Goal: Task Accomplishment & Management: Complete application form

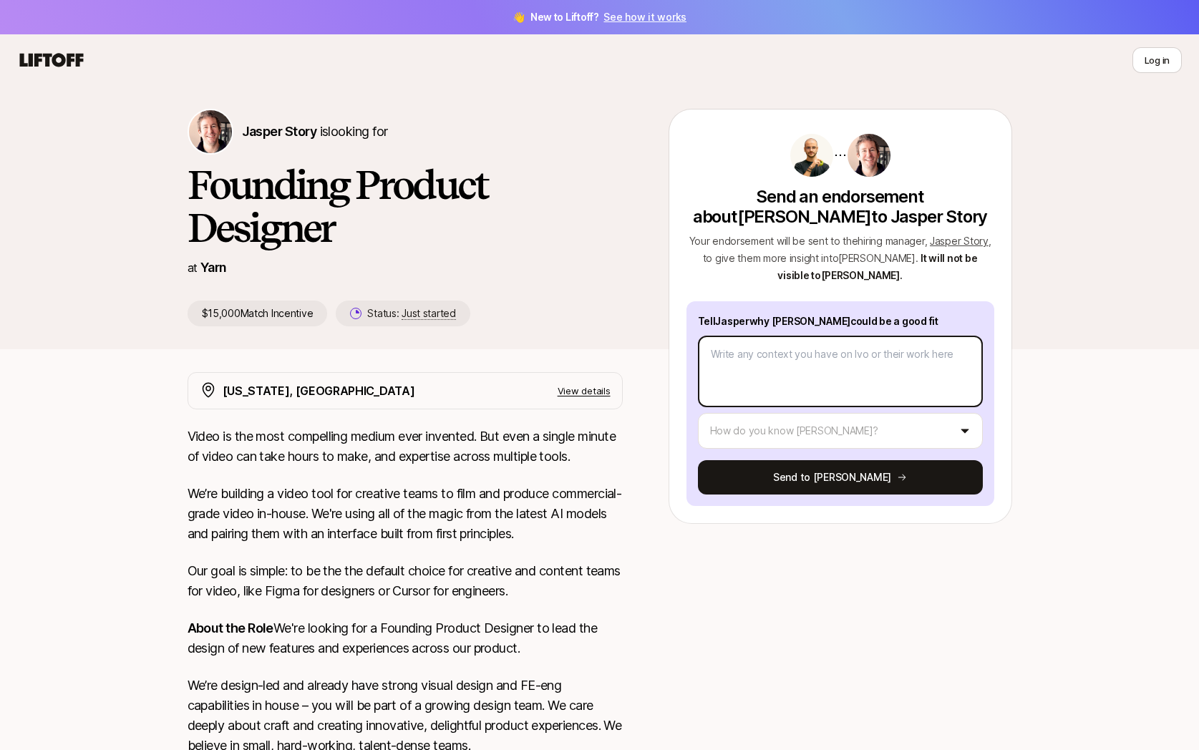
click at [751, 365] on textarea at bounding box center [840, 372] width 285 height 72
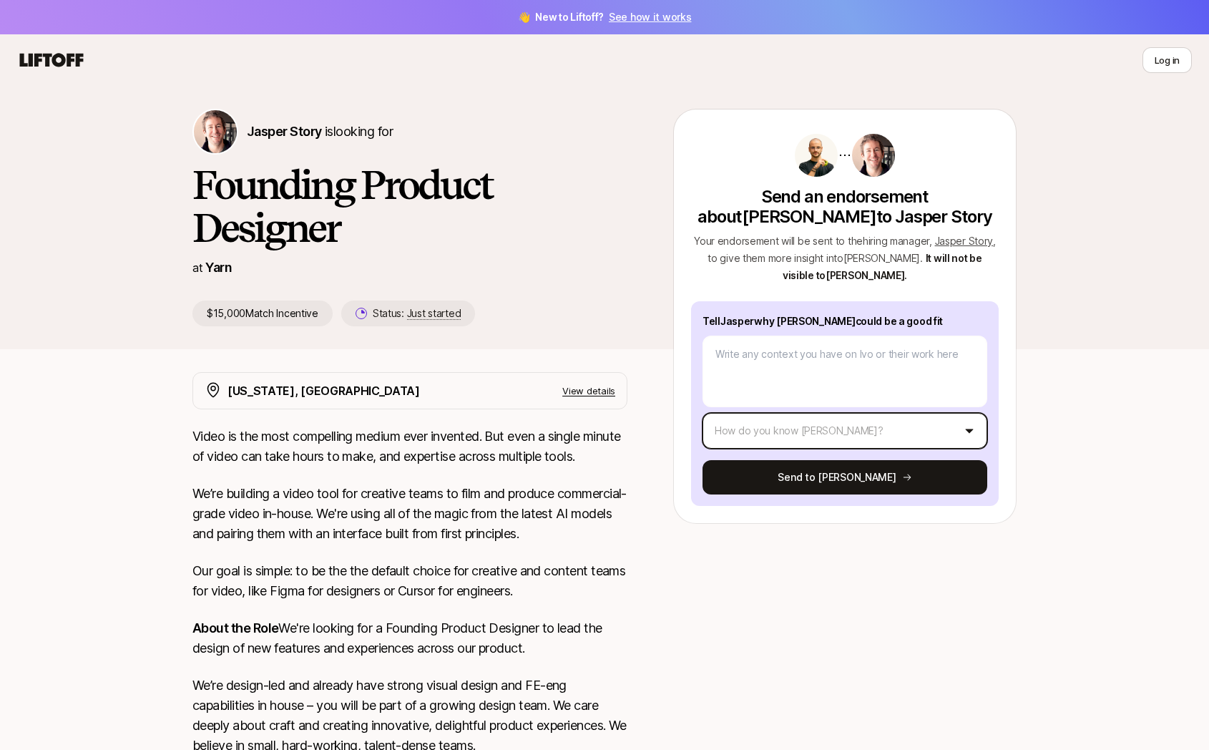
click at [789, 417] on html "👋 New to Liftoff? See how it works Log in Log in Jasper Story is looking for Fo…" at bounding box center [604, 375] width 1209 height 750
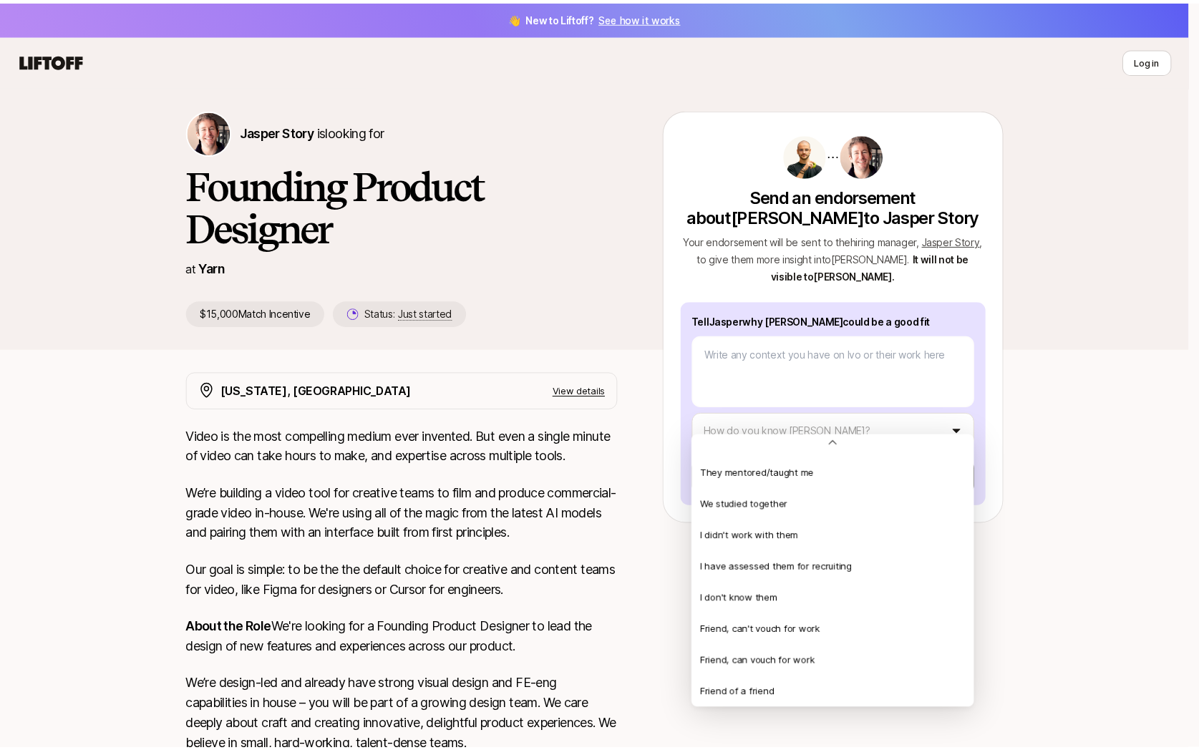
scroll to position [309, 0]
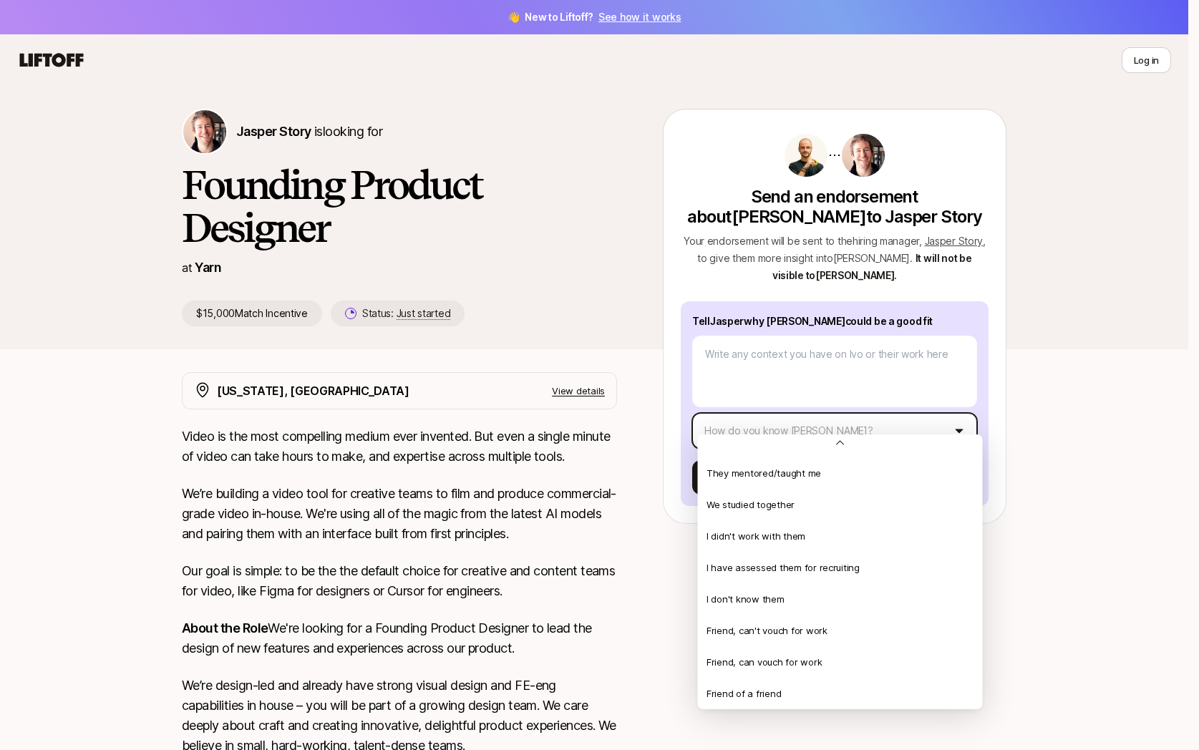
click at [501, 324] on html "👋 New to Liftoff? See how it works Log in Log in Jasper Story is looking for Fo…" at bounding box center [599, 375] width 1199 height 750
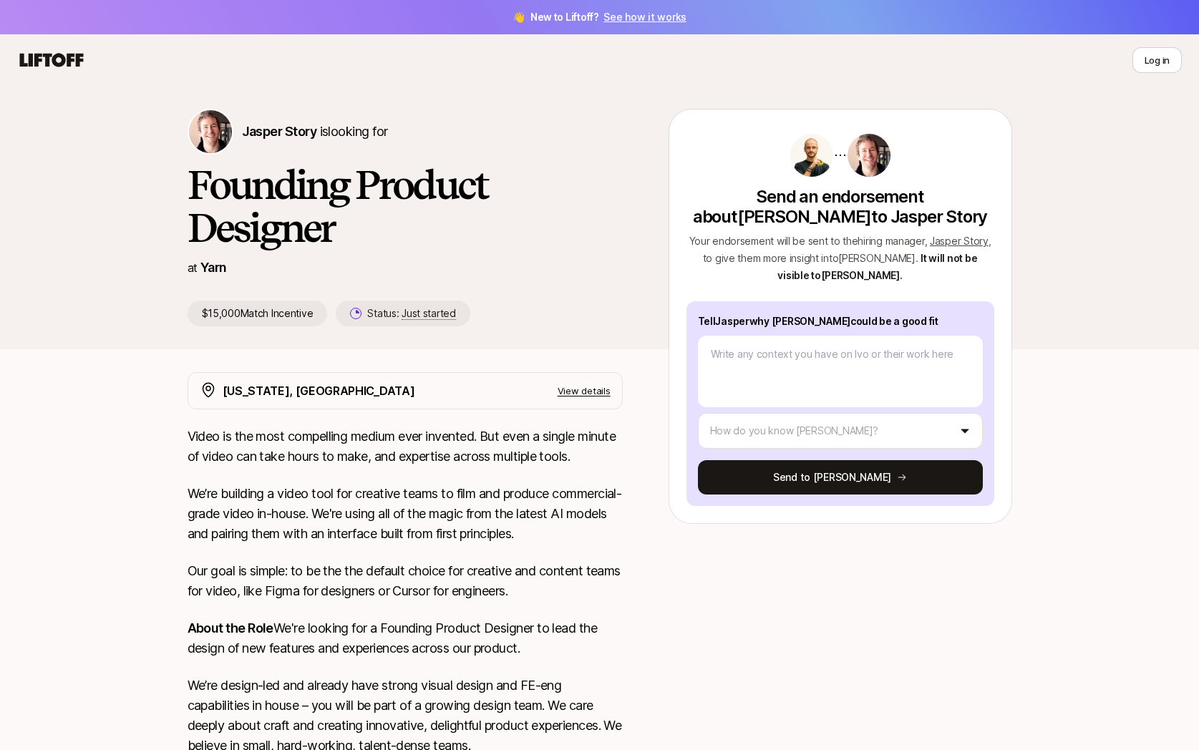
click at [44, 61] on icon at bounding box center [51, 60] width 69 height 20
type textarea "x"
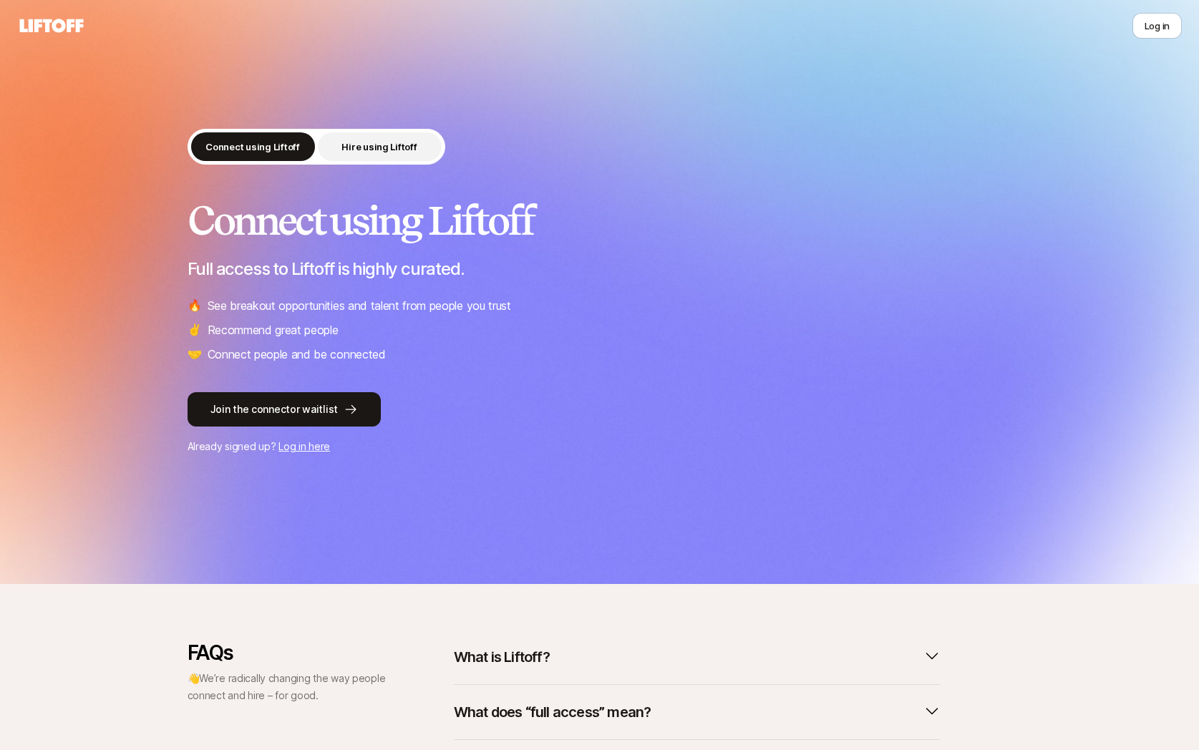
click at [398, 148] on p "Hire using Liftoff" at bounding box center [378, 147] width 75 height 14
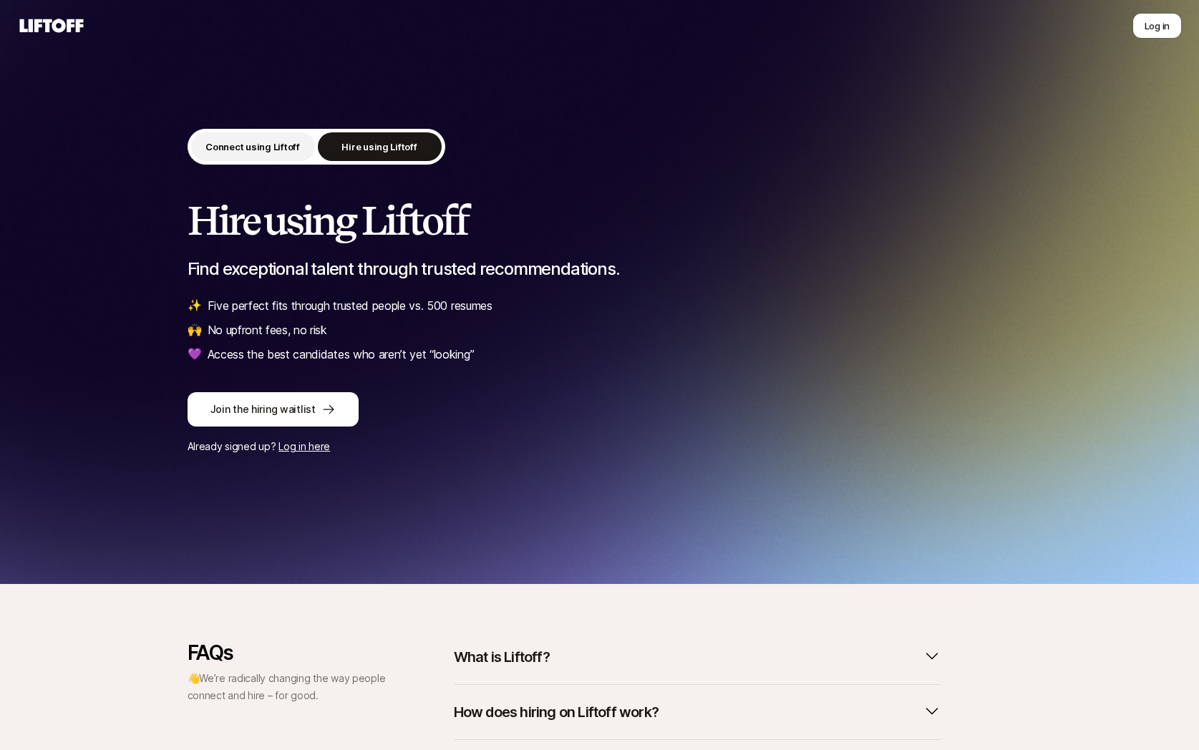
click at [264, 145] on p "Connect using Liftoff" at bounding box center [252, 147] width 94 height 14
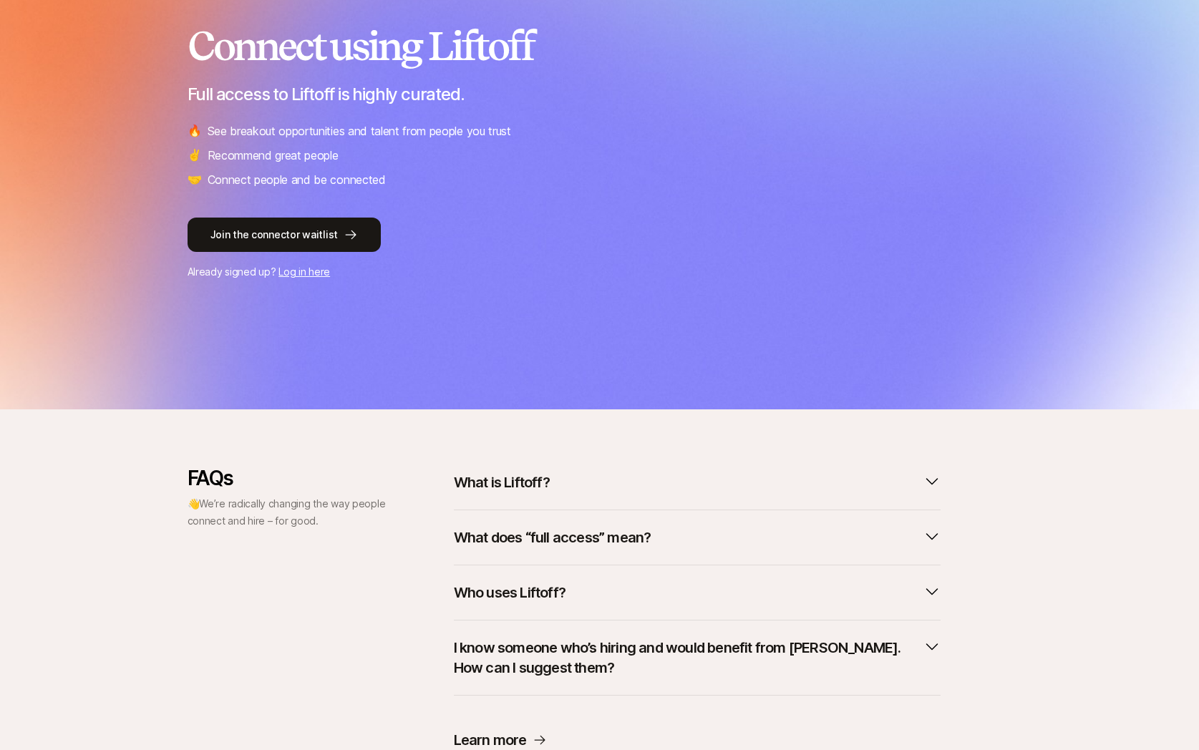
scroll to position [233, 0]
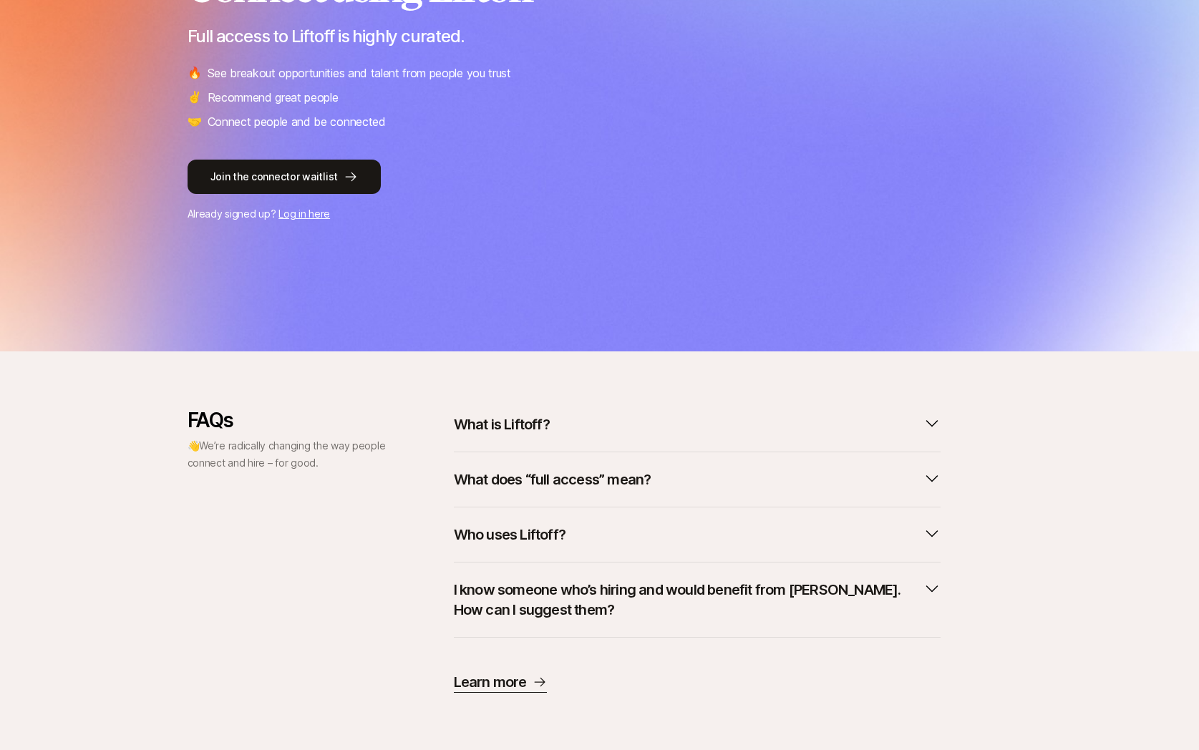
click at [507, 432] on p "What is Liftoff?" at bounding box center [502, 424] width 96 height 20
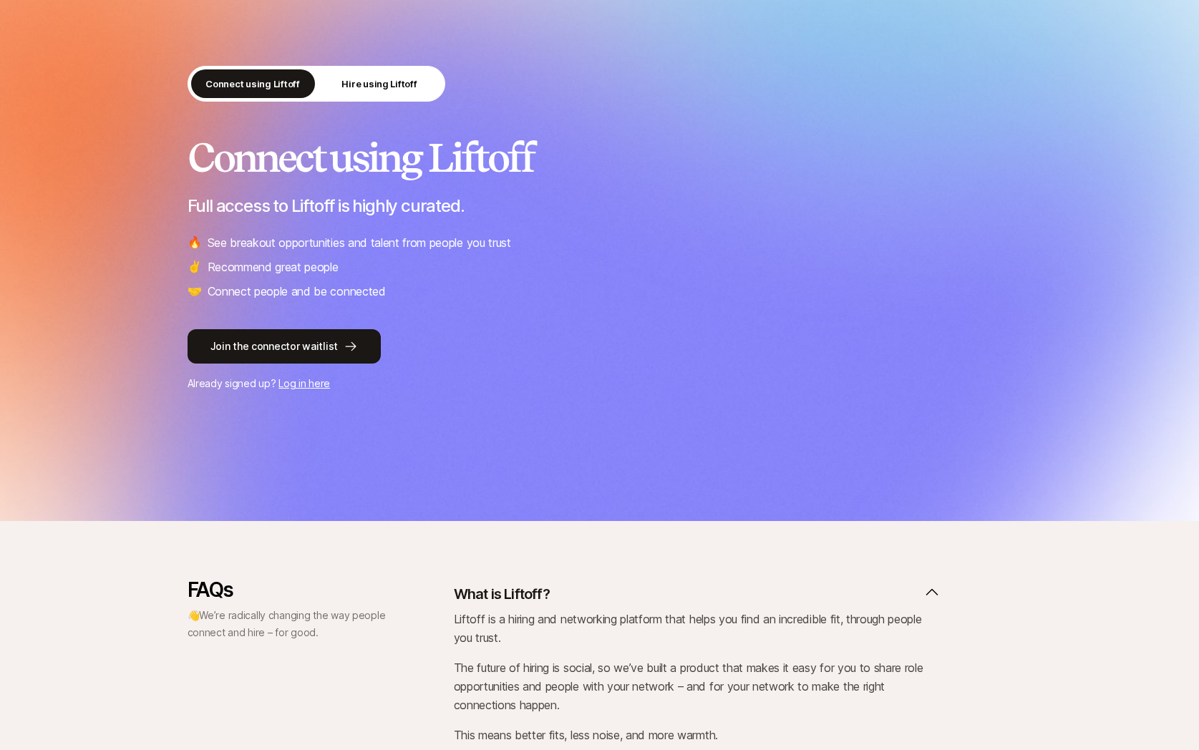
scroll to position [0, 0]
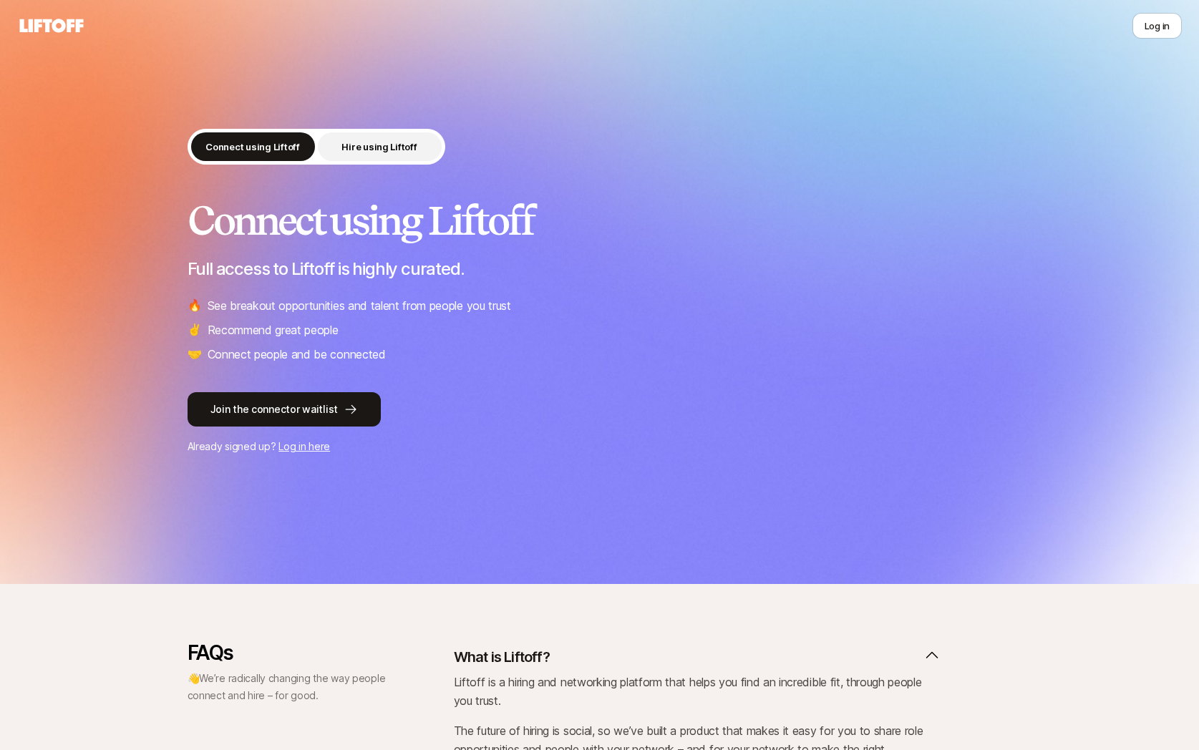
click at [388, 150] on p "Hire using Liftoff" at bounding box center [378, 147] width 75 height 14
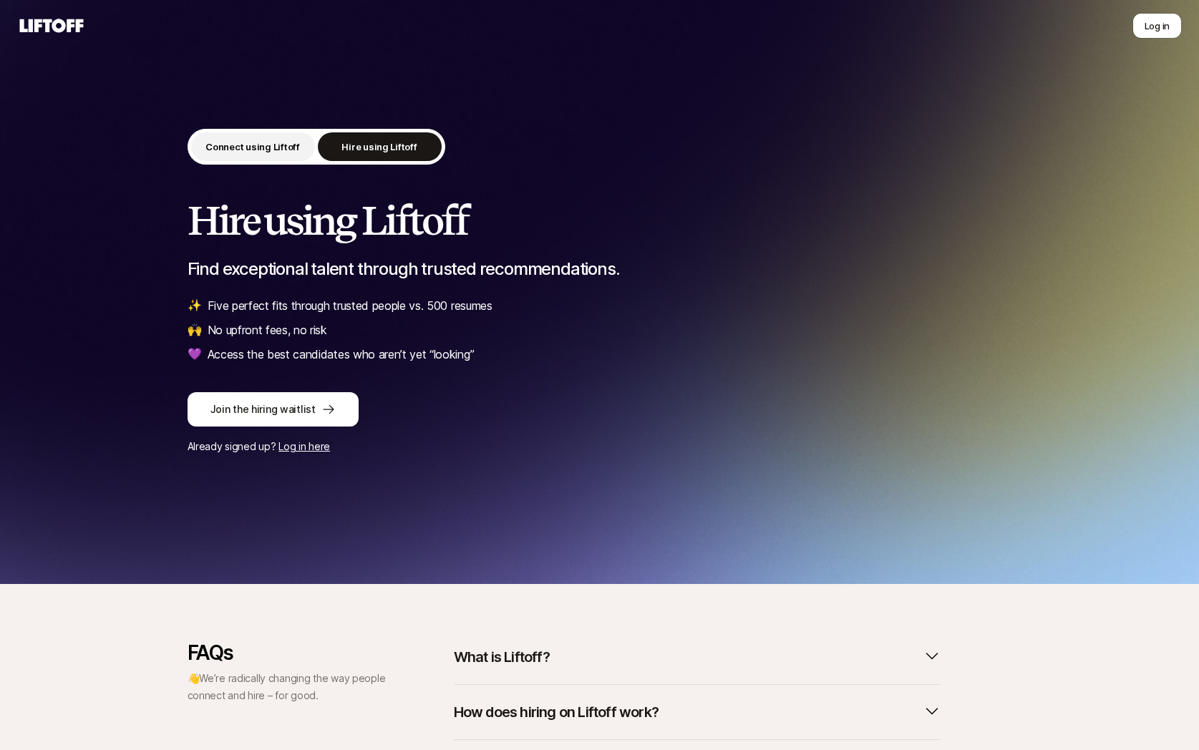
click at [259, 150] on p "Connect using Liftoff" at bounding box center [252, 147] width 94 height 14
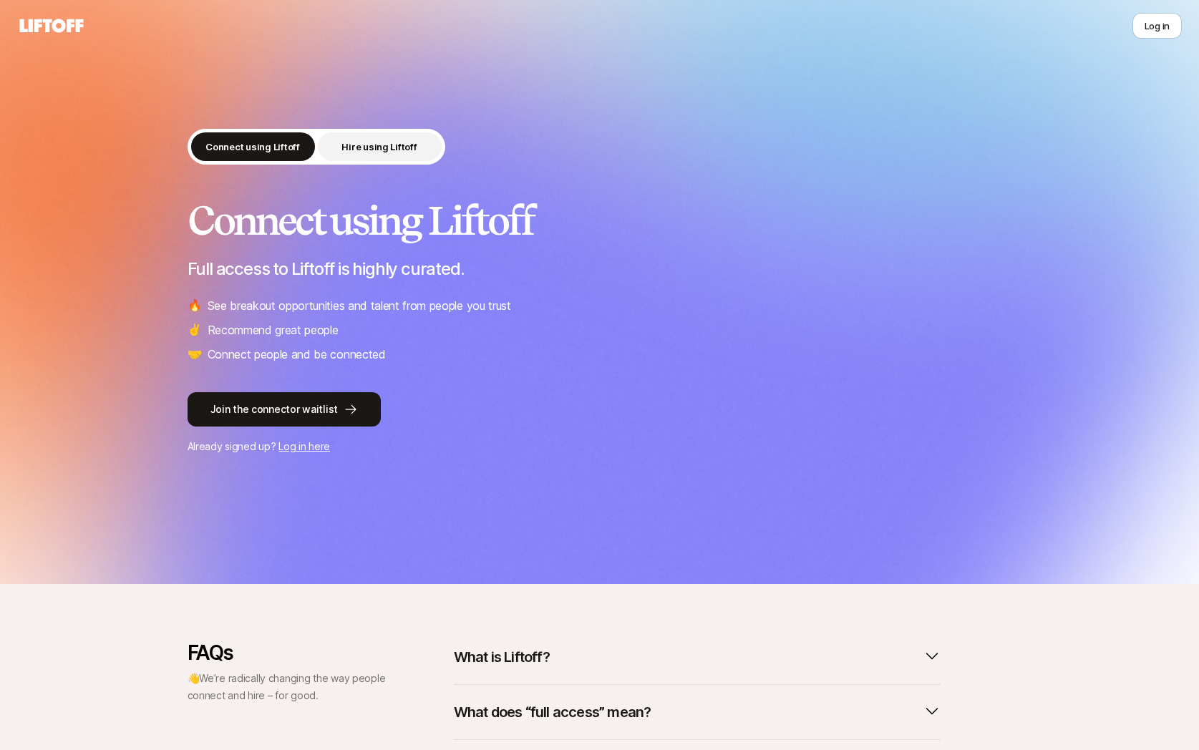
click at [364, 140] on p "Hire using Liftoff" at bounding box center [378, 147] width 75 height 14
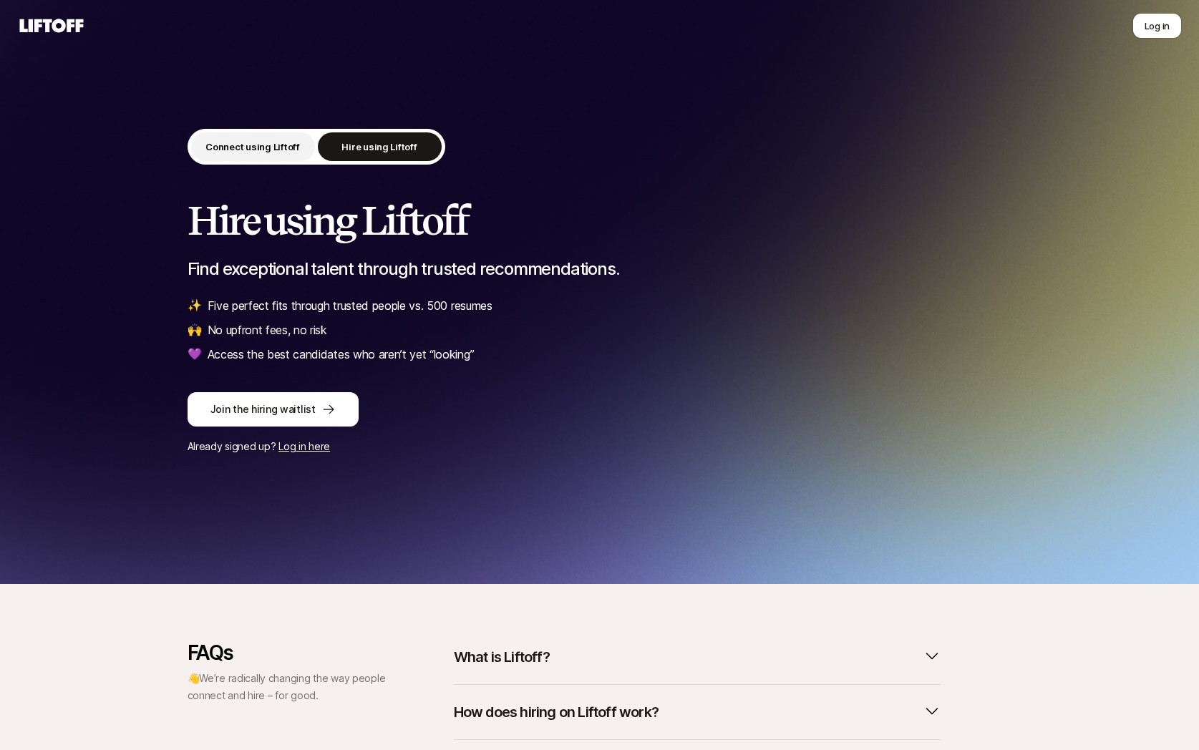
click at [261, 144] on p "Connect using Liftoff" at bounding box center [252, 147] width 94 height 14
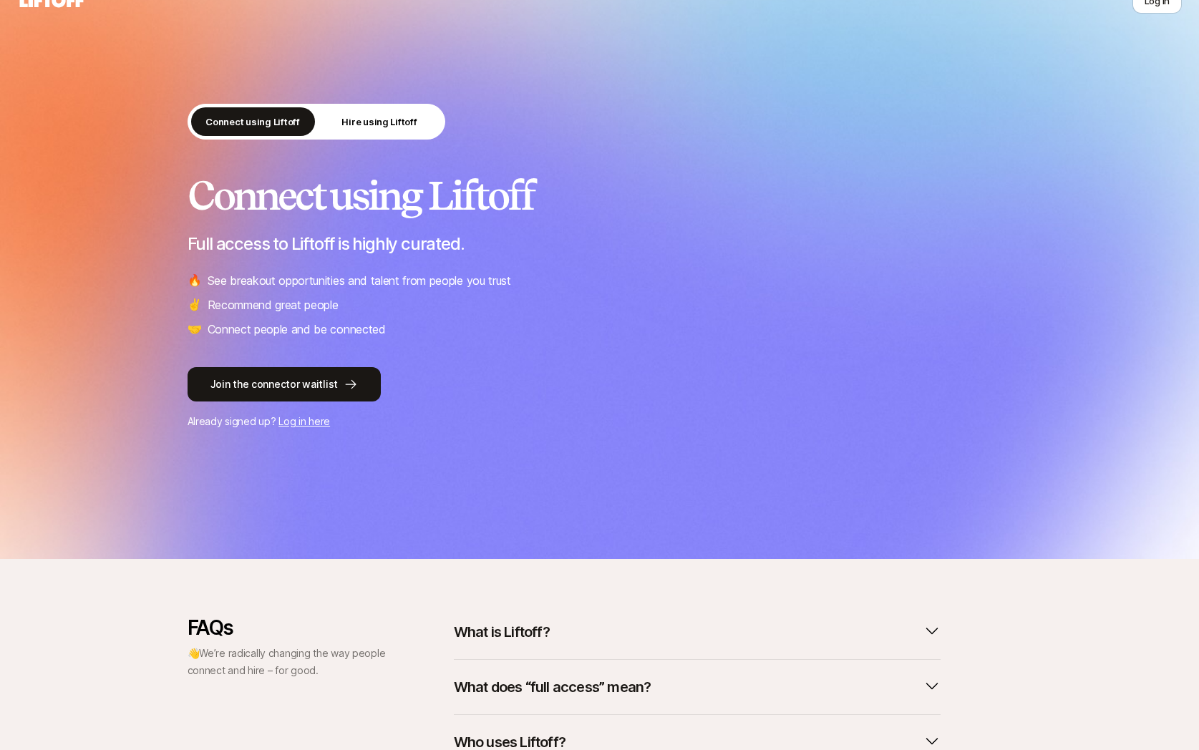
scroll to position [26, 0]
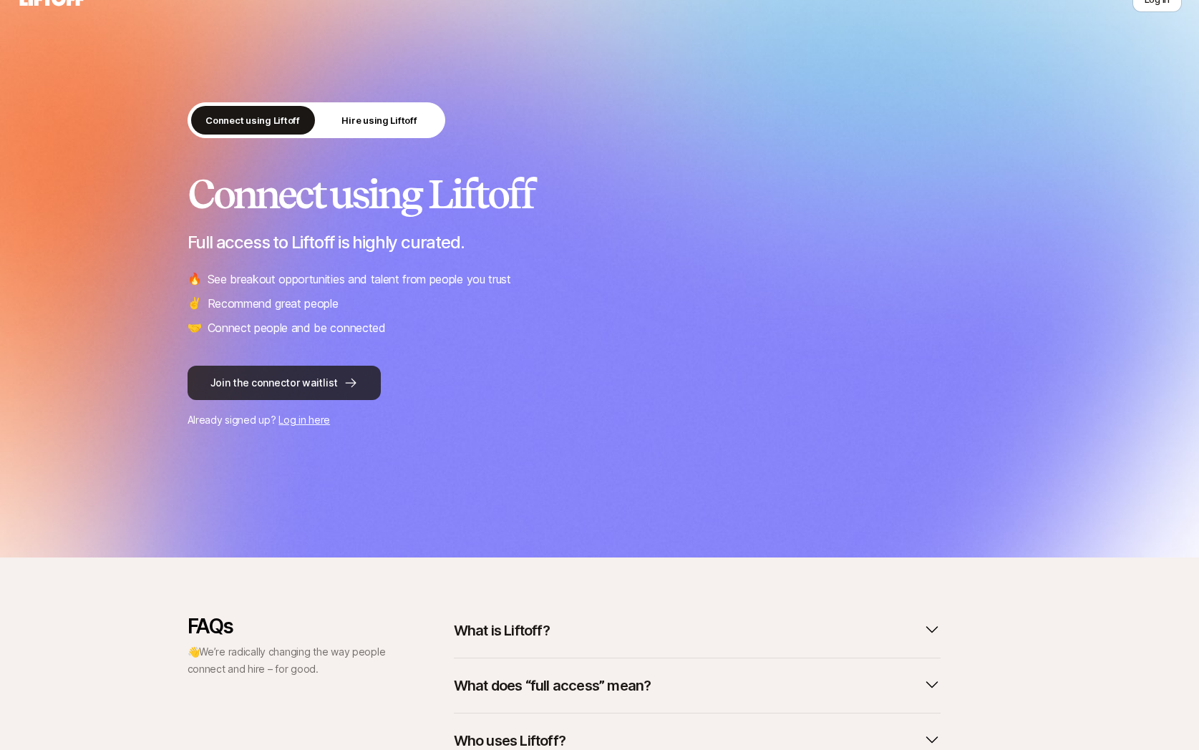
click at [324, 381] on button "Join the connector waitlist" at bounding box center [284, 383] width 193 height 34
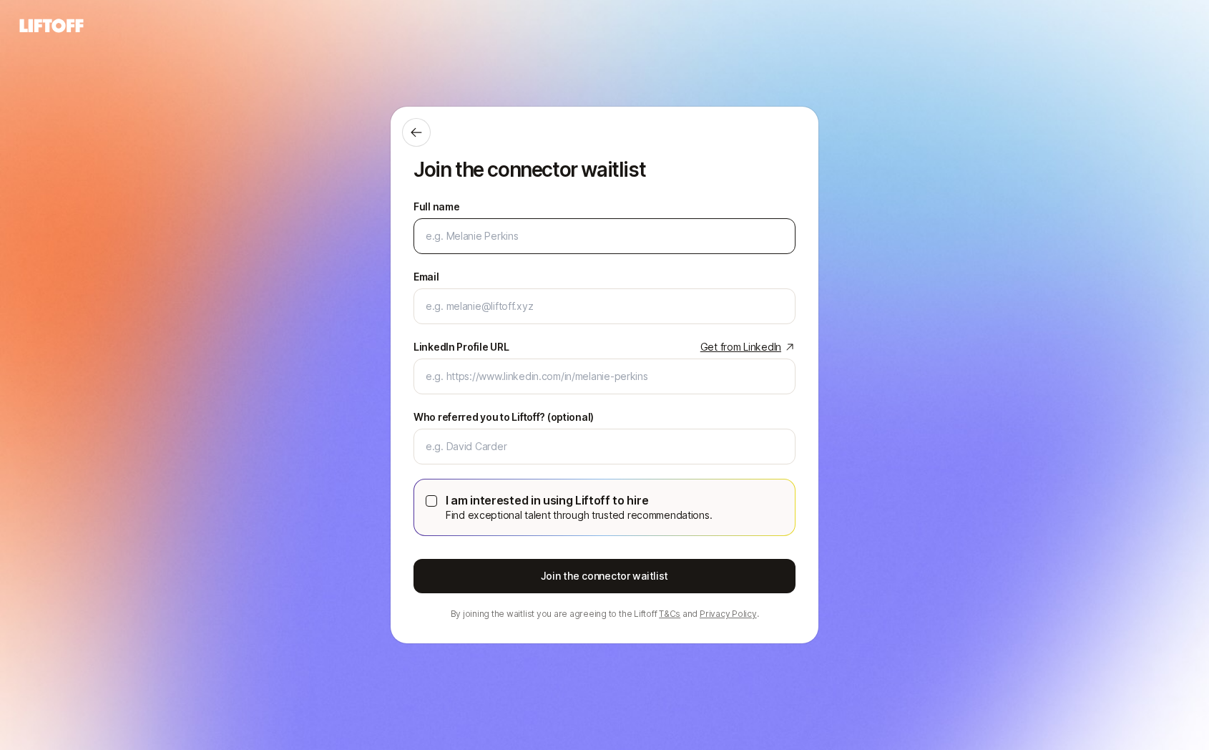
click at [549, 240] on input "Full name" at bounding box center [605, 236] width 358 height 17
type input "[PERSON_NAME]"
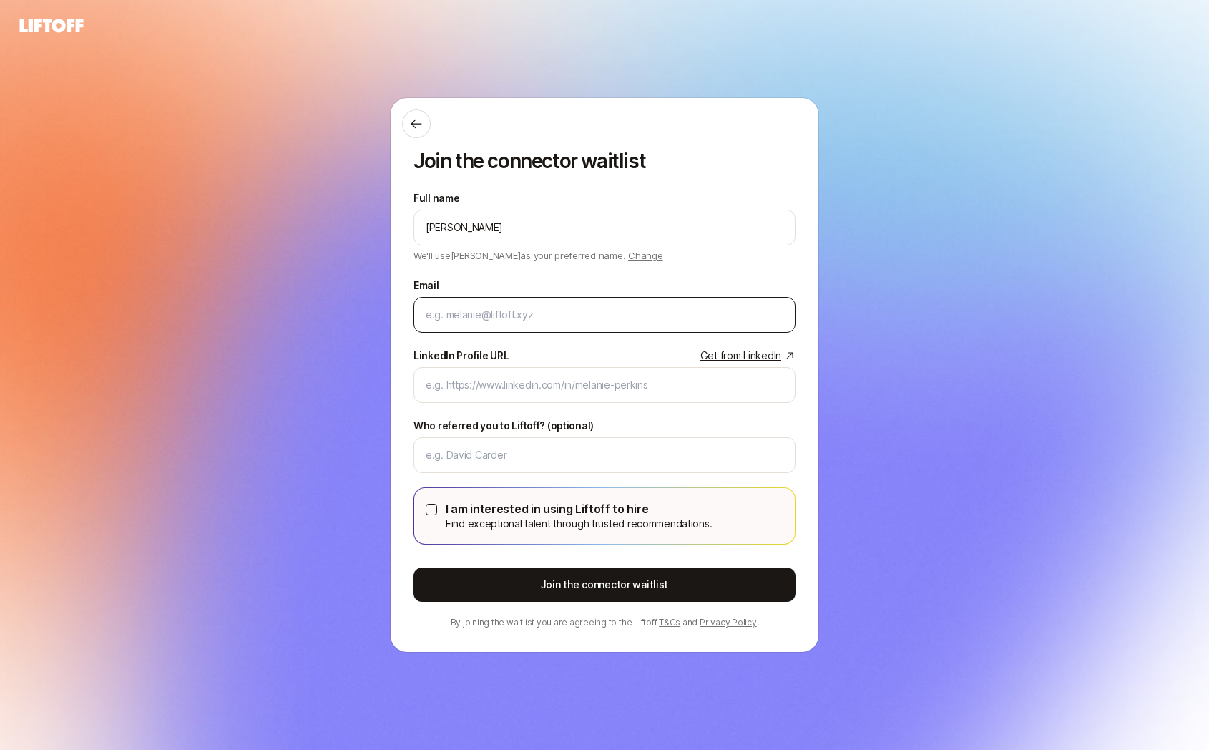
click at [523, 325] on div at bounding box center [605, 315] width 382 height 36
click at [527, 318] on input "Email" at bounding box center [605, 314] width 358 height 17
type input "[EMAIL_ADDRESS][DOMAIN_NAME]"
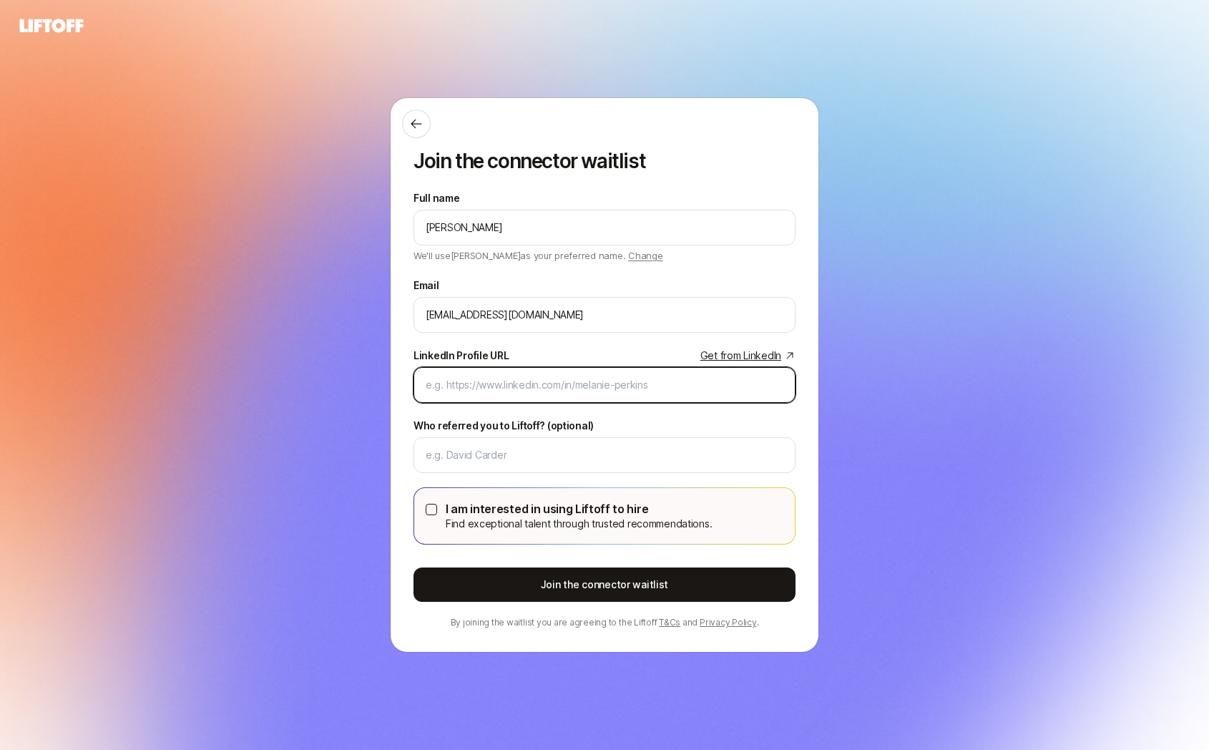
click at [525, 379] on input "LinkedIn Profile URL Get from LinkedIn" at bounding box center [605, 384] width 358 height 17
click at [530, 390] on input "LinkedIn Profile URL Get from LinkedIn" at bounding box center [605, 384] width 358 height 17
paste input "[URL][DOMAIN_NAME]"
type input "[URL][DOMAIN_NAME]"
click at [531, 386] on input "[URL][DOMAIN_NAME]" at bounding box center [605, 384] width 358 height 17
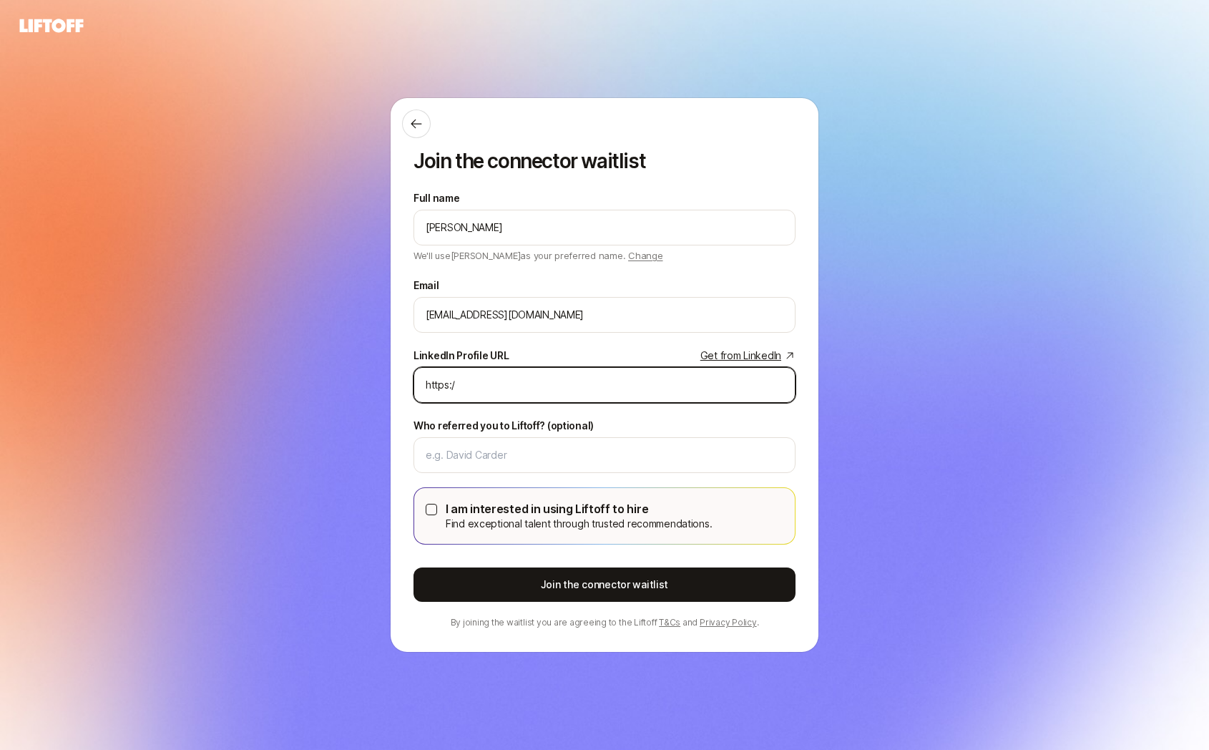
type input "https://"
paste input "https://"
type input "[URL][DOMAIN_NAME]"
paste input "[URL][DOMAIN_NAME]"
type input "[URL][DOMAIN_NAME]"
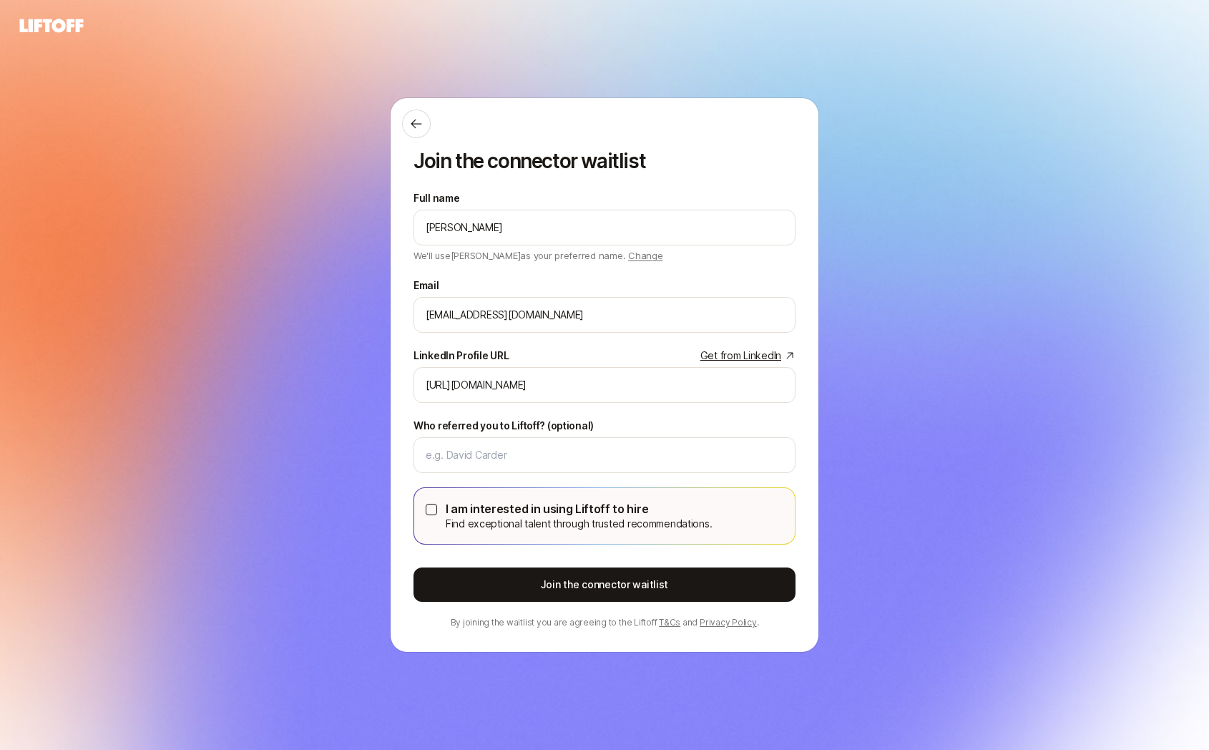
type button "on"
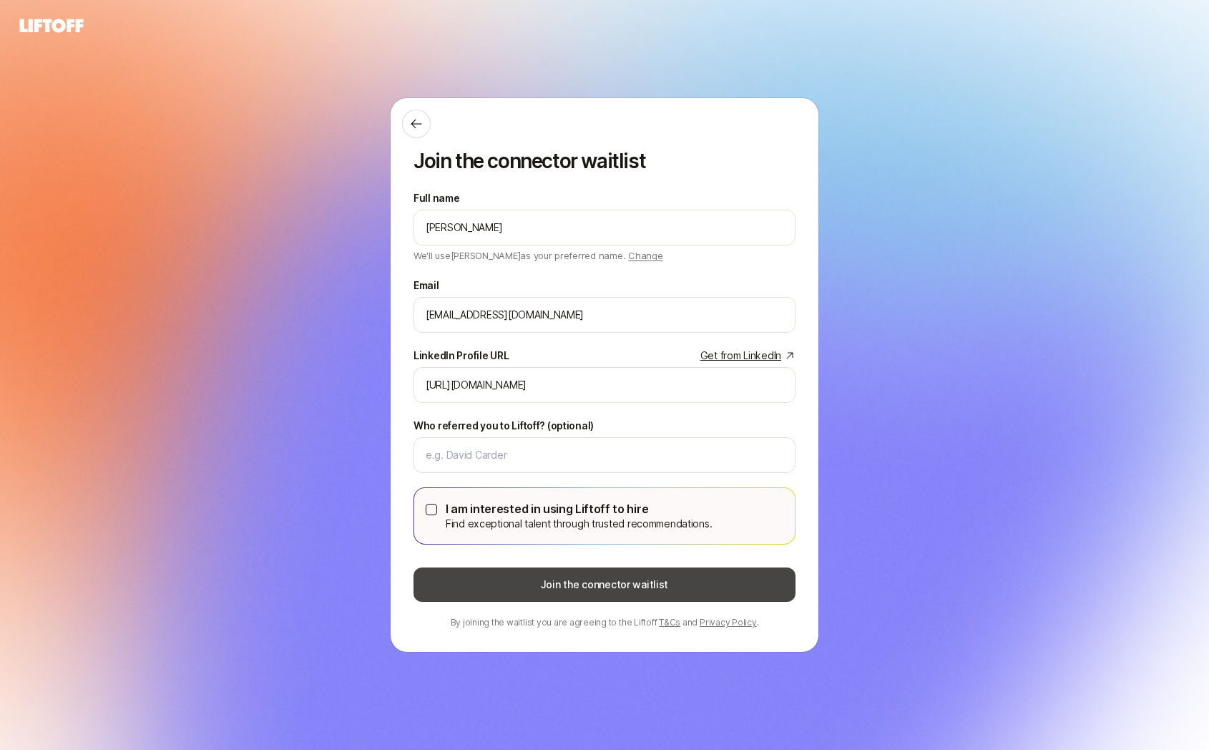
click at [517, 576] on button "Join the connector waitlist" at bounding box center [605, 585] width 382 height 34
